Goal: Information Seeking & Learning: Find specific fact

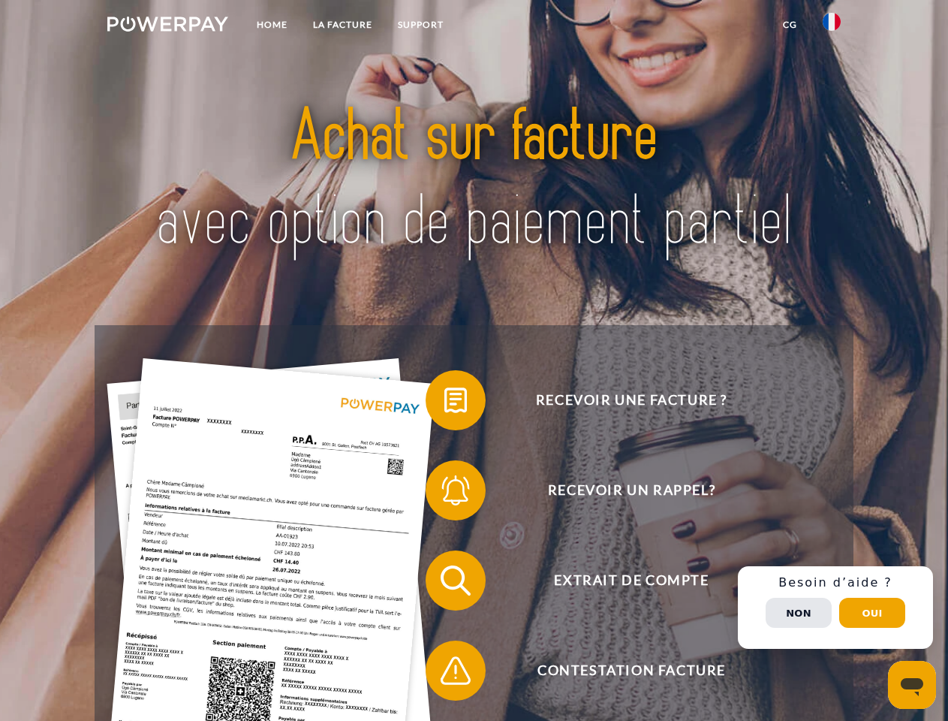
click at [167, 26] on img at bounding box center [167, 24] width 121 height 15
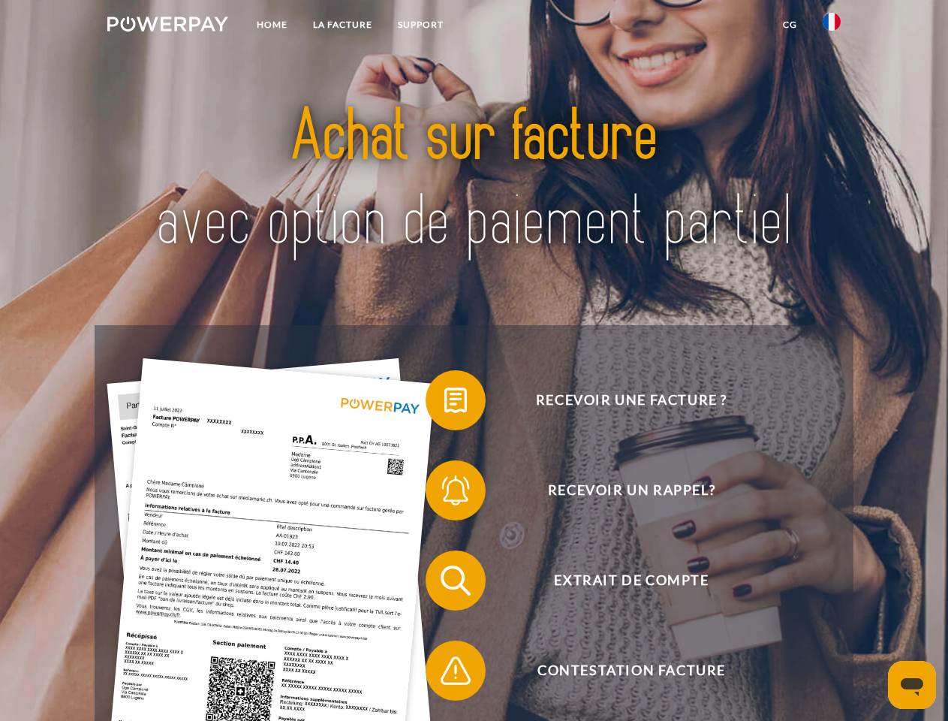
click at [832, 26] on img at bounding box center [832, 22] width 18 height 18
click at [790, 25] on link "CG" at bounding box center [790, 24] width 40 height 27
click at [445, 403] on span at bounding box center [433, 400] width 75 height 75
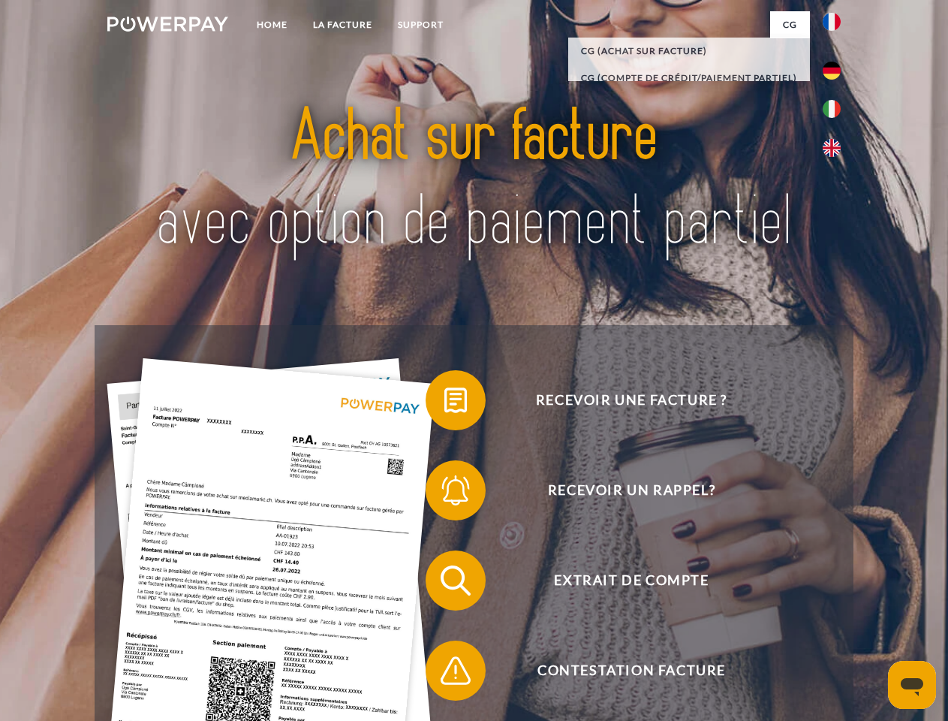
click at [445, 493] on span at bounding box center [433, 490] width 75 height 75
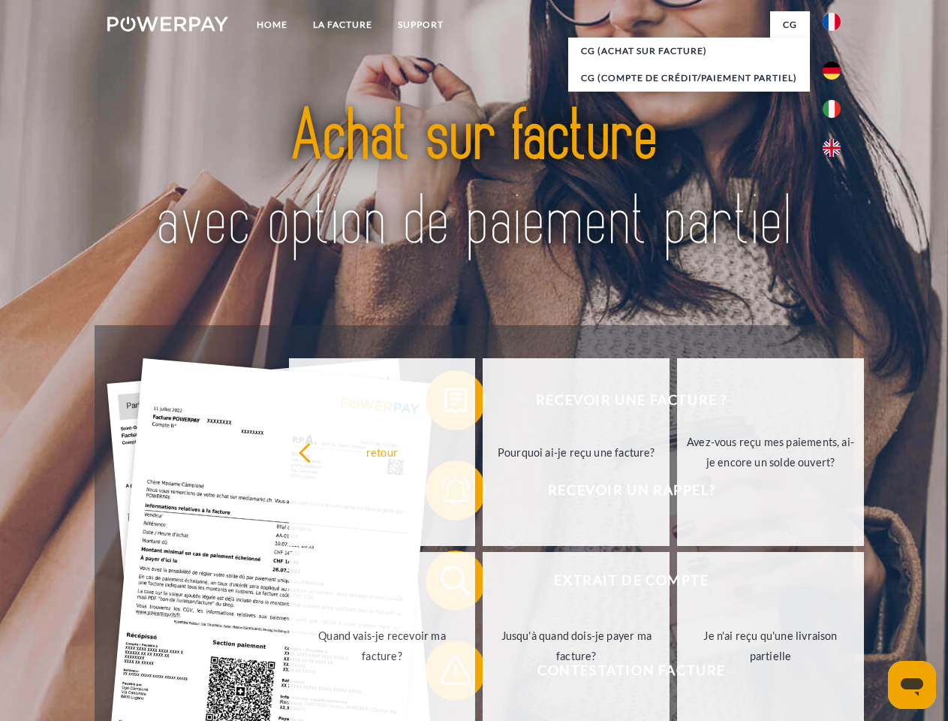
click at [483, 583] on link "Jusqu'à quand dois-je payer ma facture?" at bounding box center [576, 646] width 187 height 188
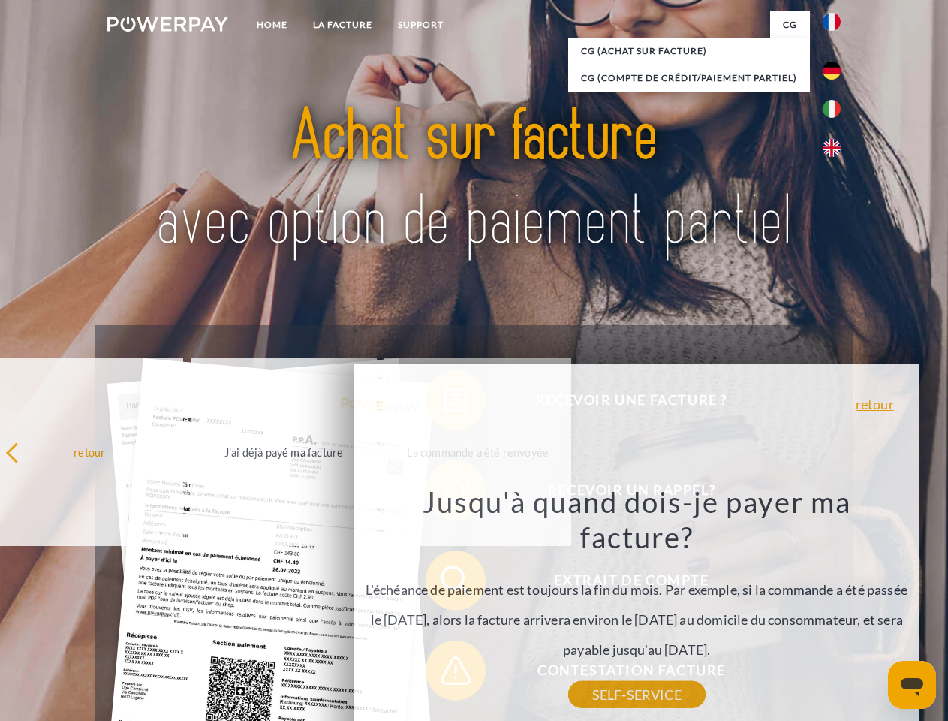
click at [445, 674] on div "Jusqu'à quand dois-je payer ma facture? L'échéance de paiement est toujours la …" at bounding box center [637, 589] width 548 height 211
click at [836, 608] on div "Recevoir une facture ? Recevoir un rappel? Extrait de compte retour" at bounding box center [474, 625] width 758 height 601
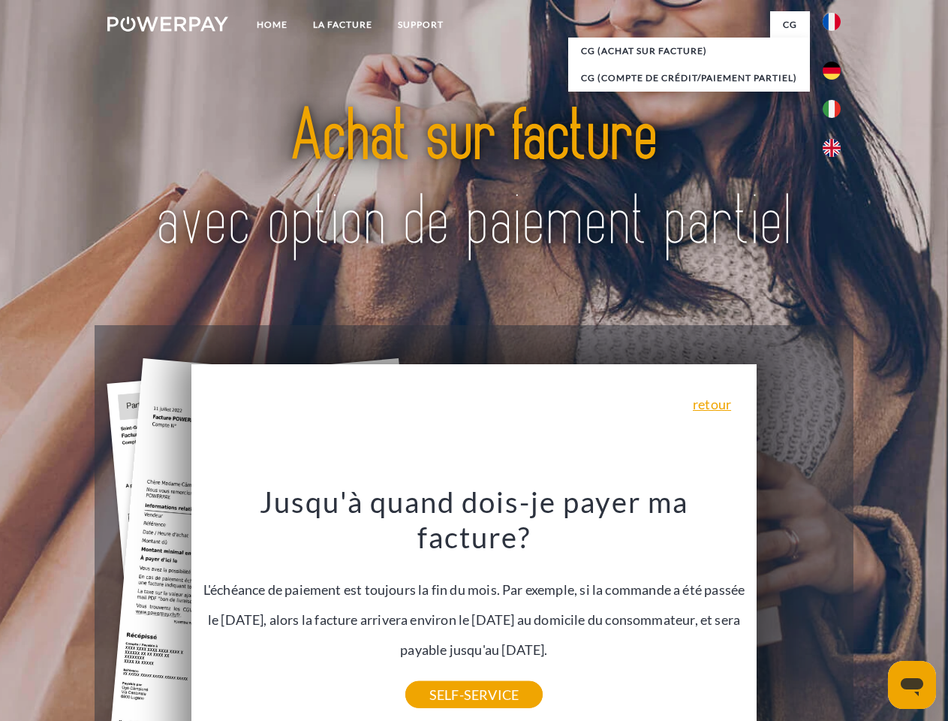
click at [799, 611] on span "Extrait de compte" at bounding box center [632, 580] width 368 height 60
click at [873, 613] on header "Home LA FACTURE Support" at bounding box center [474, 518] width 948 height 1037
